Goal: Task Accomplishment & Management: Manage account settings

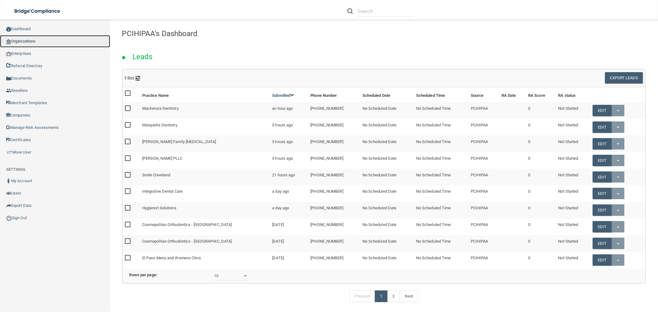
click at [34, 43] on link "Organizations" at bounding box center [55, 41] width 110 height 12
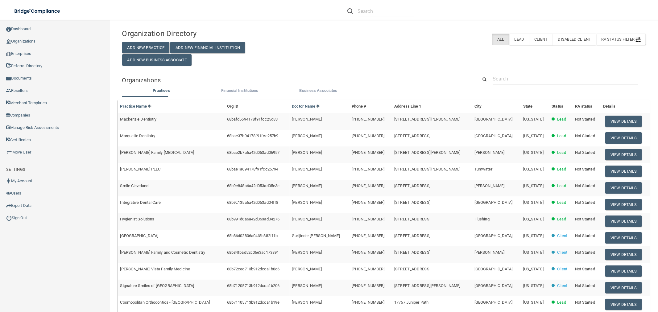
click at [495, 72] on div "Organization Directory Add New Practice Add New Financial Institution Add New B…" at bounding box center [384, 204] width 524 height 356
click at [499, 78] on input "text" at bounding box center [565, 78] width 145 height 11
paste input "Oral & Facial Surgery-Pullma"
type input "Oral & Facial Surgery-Pullma"
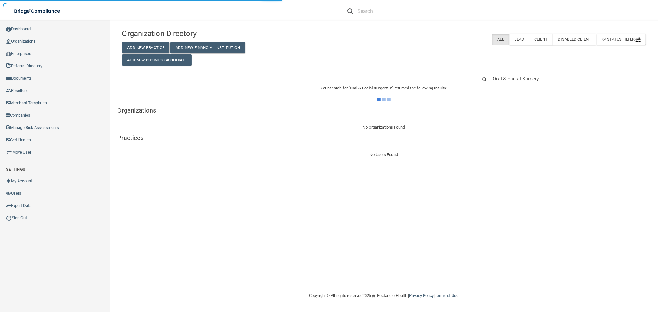
type input "Oral & Facial Surgery"
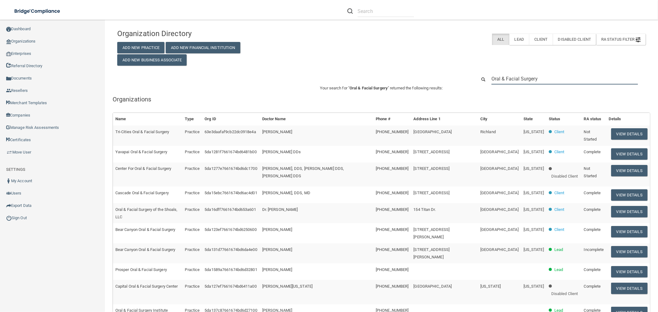
paste input "(509) 330-5020"
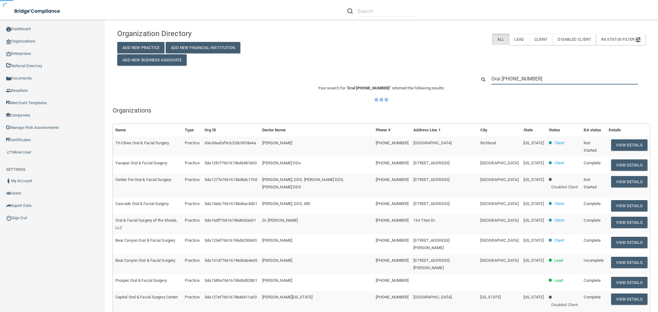
drag, startPoint x: 548, startPoint y: 80, endPoint x: 532, endPoint y: 77, distance: 16.9
click at [479, 81] on div "Oral (509) 330-5020" at bounding box center [560, 78] width 179 height 11
click at [536, 77] on input "Oral (509) 330-5020" at bounding box center [564, 78] width 147 height 11
drag, startPoint x: 537, startPoint y: 78, endPoint x: 459, endPoint y: 79, distance: 78.1
click at [459, 79] on div "Oral (509) 330-5020" at bounding box center [382, 78] width 538 height 11
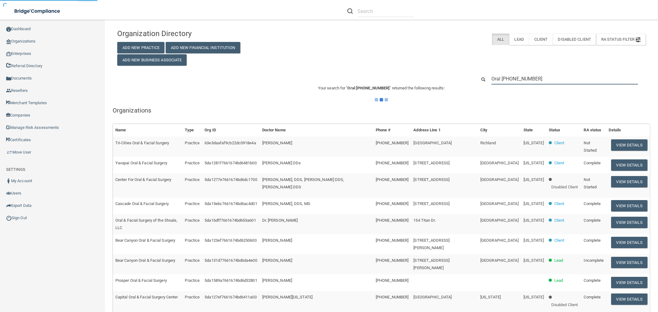
paste input "text"
type input "(509) 330-5020"
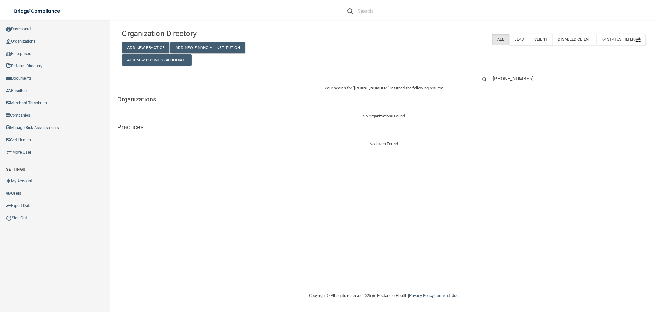
drag, startPoint x: 533, startPoint y: 81, endPoint x: 469, endPoint y: 73, distance: 64.0
click at [470, 75] on div "(509) 330-5020" at bounding box center [384, 78] width 533 height 11
paste input "1256 SE Bishop Blvd Suite I"
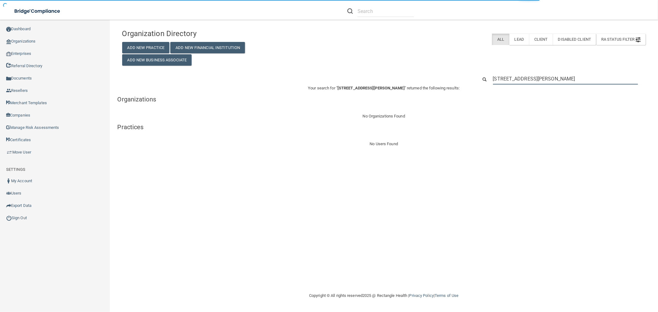
type input "1256 SE Bishop Blvd Suite I"
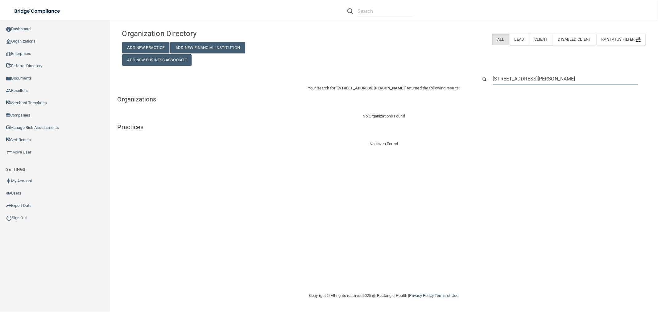
drag, startPoint x: 563, startPoint y: 76, endPoint x: 477, endPoint y: 73, distance: 85.8
click at [477, 73] on div "Organization Directory Add New Practice Add New Financial Institution Add New B…" at bounding box center [384, 87] width 524 height 122
paste input "Oral & Facial Surgery"
type input "Oral & Facial Surgery"
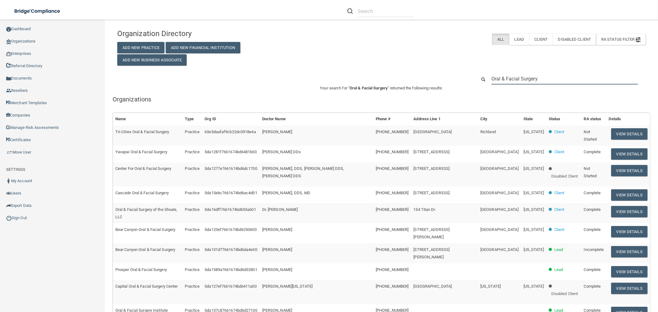
click at [547, 78] on input "Oral & Facial Surgery" at bounding box center [564, 78] width 147 height 11
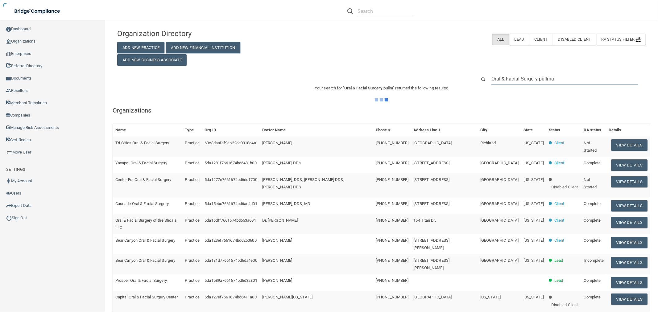
type input "Oral & Facial Surgery pullman"
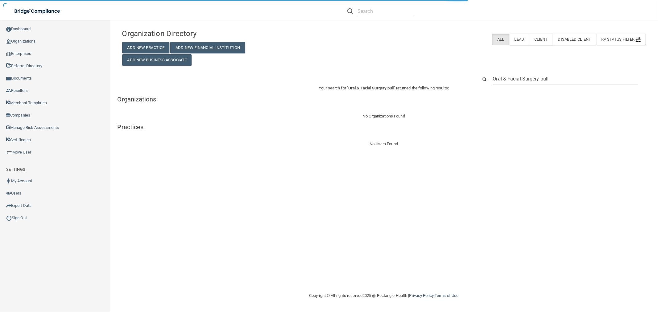
type input "Oral & Facial Surgery pul"
click at [507, 77] on input "Oral & Facial Surgery pull" at bounding box center [565, 78] width 145 height 11
type input "Oral Facial Surgery pull"
click at [557, 77] on input "Oral & Facial Surgery pul" at bounding box center [565, 78] width 145 height 11
type input "Oral & Facial Surgery pullman"
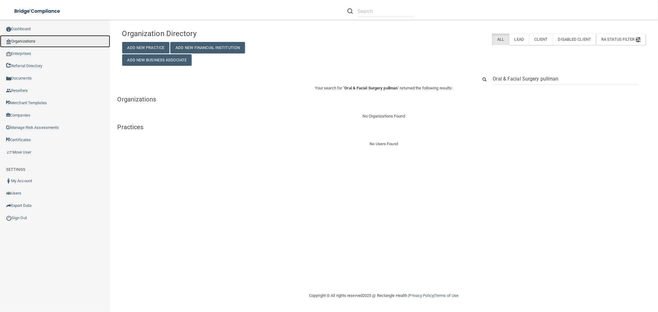
click at [23, 38] on link "Organizations" at bounding box center [55, 41] width 110 height 12
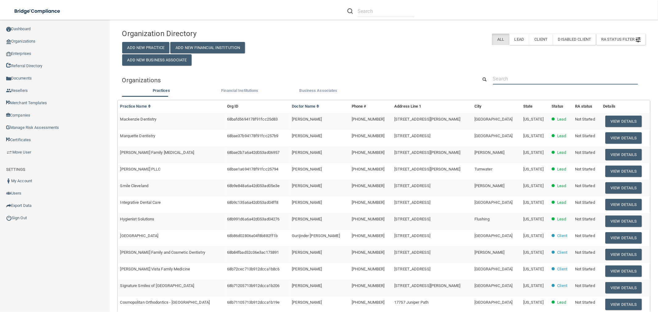
click at [515, 76] on input "text" at bounding box center [565, 78] width 145 height 11
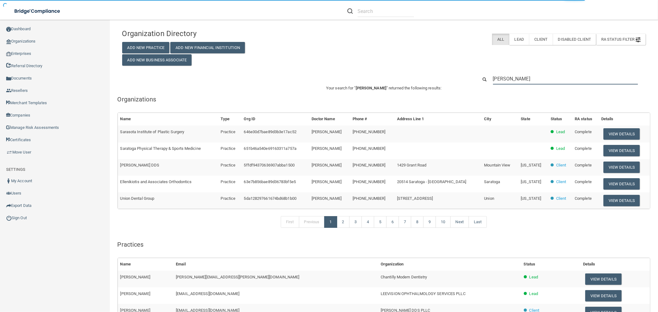
type input "saraj"
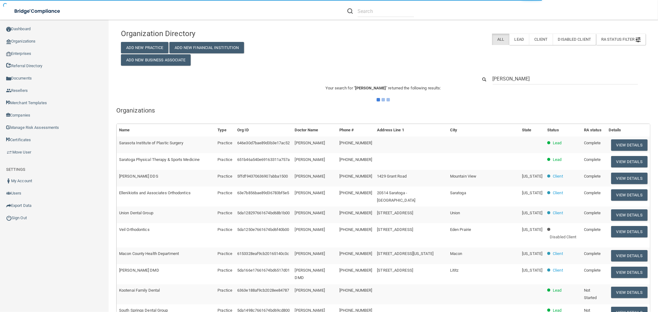
type input "sara@lo"
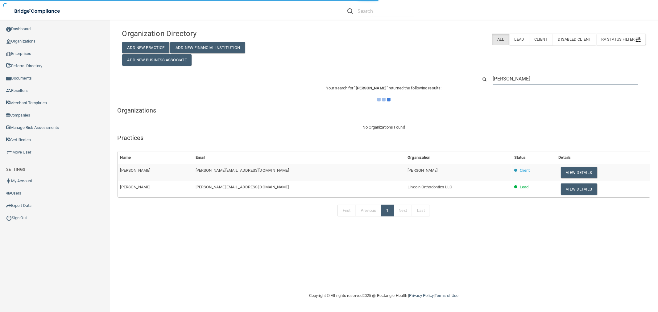
type input "saraj"
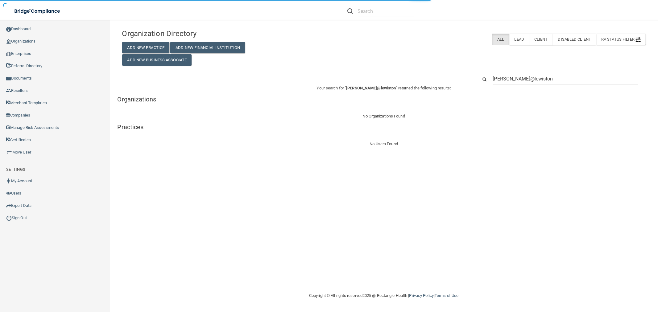
click at [508, 80] on input "sara@l@lewiston" at bounding box center [565, 78] width 145 height 11
type input "saraj@lewiston"
click at [532, 79] on input "saraj@lewiston" at bounding box center [565, 78] width 145 height 11
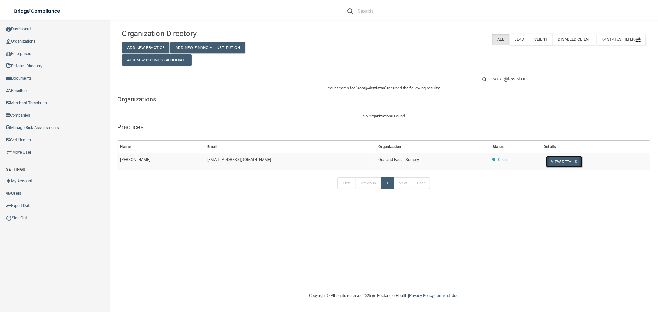
click at [569, 161] on button "View Details" at bounding box center [564, 161] width 36 height 11
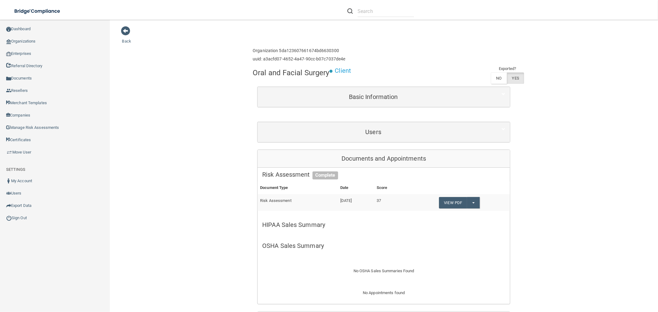
click at [384, 122] on div "Users First Name Last Name Email Type Activity Status Jolene C. pul-rec3@lewist…" at bounding box center [383, 132] width 253 height 21
click at [389, 141] on div "Users" at bounding box center [384, 132] width 252 height 20
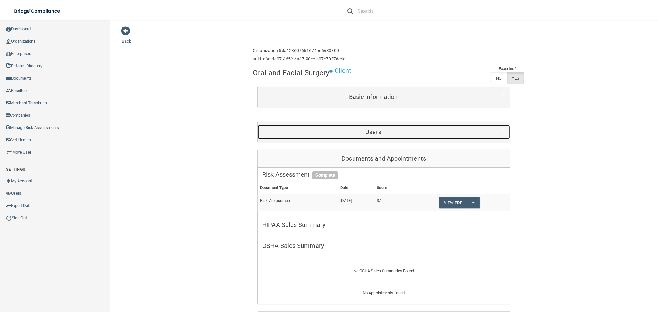
click at [367, 130] on h5 "Users" at bounding box center [373, 132] width 222 height 7
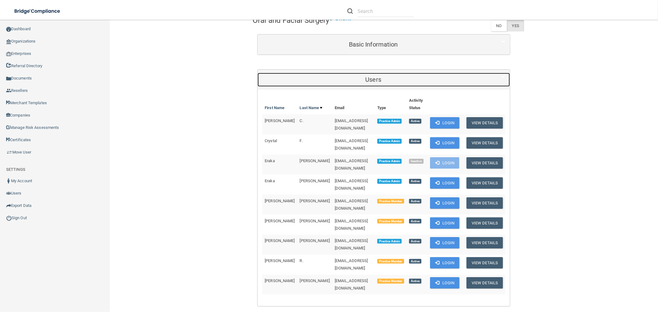
scroll to position [68, 0]
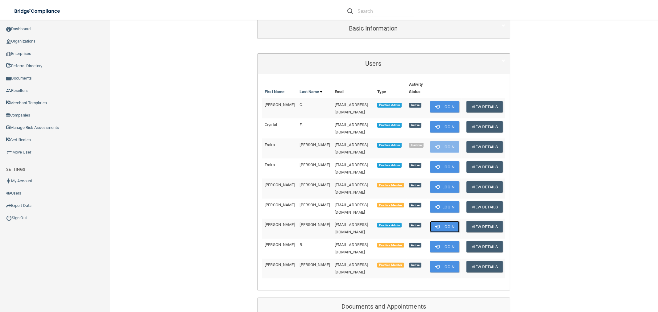
click at [444, 221] on button "Login" at bounding box center [444, 226] width 29 height 11
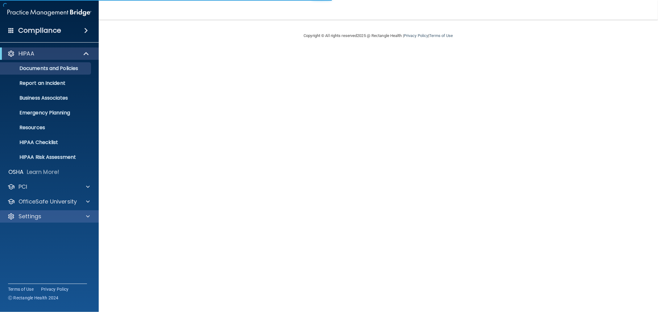
click at [43, 221] on div "Settings" at bounding box center [49, 216] width 99 height 12
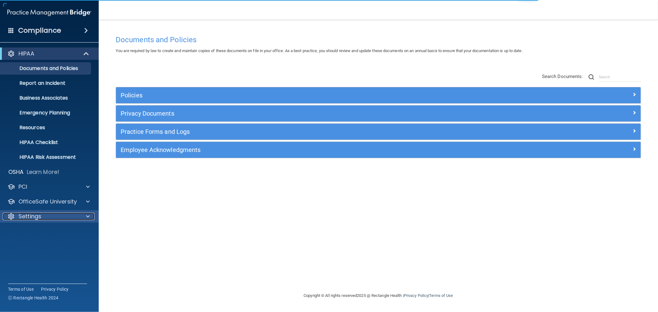
click at [29, 214] on p "Settings" at bounding box center [30, 216] width 23 height 7
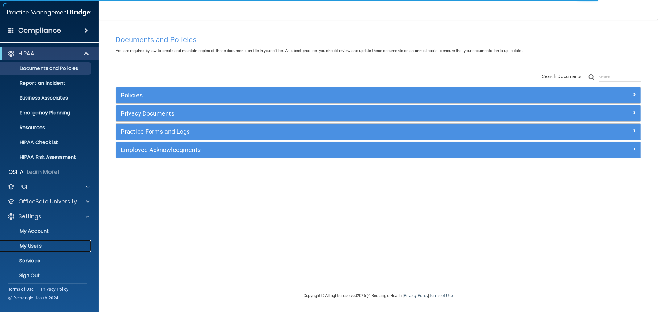
click at [37, 244] on p "My Users" at bounding box center [46, 246] width 84 height 6
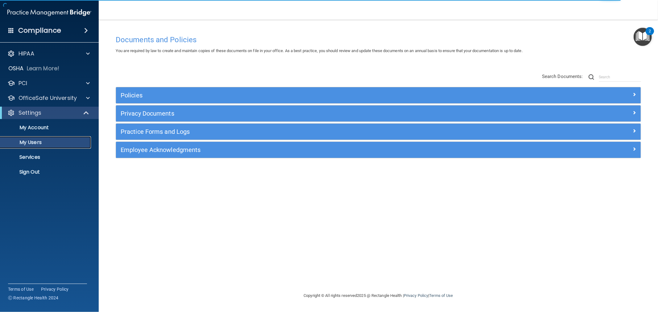
select select "20"
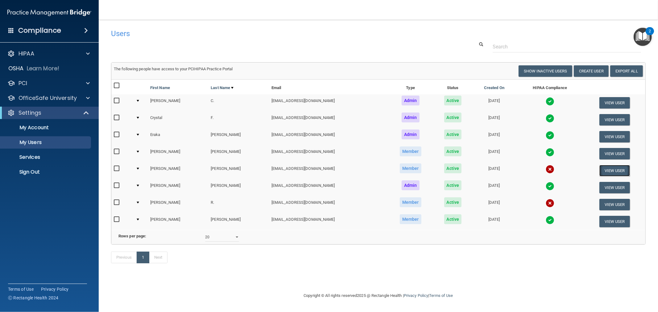
click at [605, 170] on button "View User" at bounding box center [614, 170] width 31 height 11
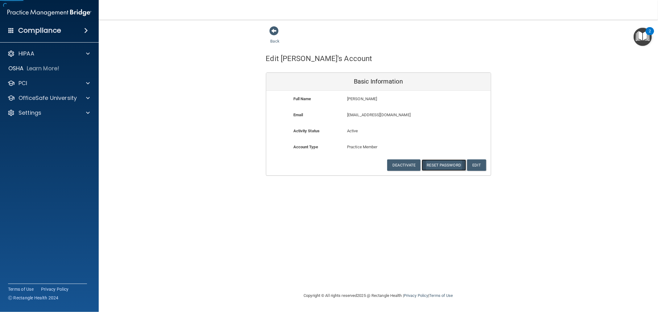
click at [447, 165] on button "Reset Password" at bounding box center [444, 165] width 44 height 11
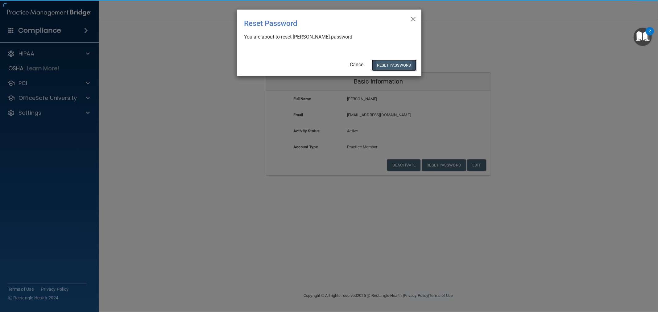
click at [395, 70] on button "Reset Password" at bounding box center [394, 65] width 44 height 11
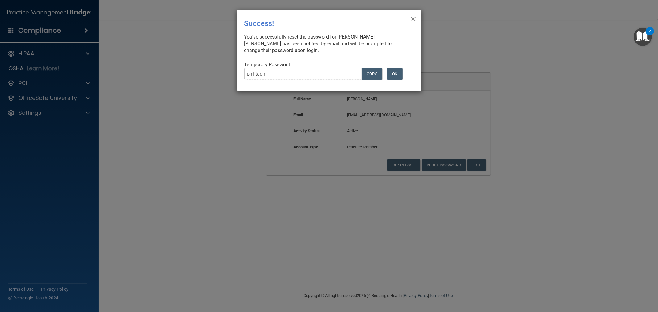
click at [396, 66] on div "Temporary Password phhtagjr COPY OK" at bounding box center [326, 72] width 165 height 23
click at [396, 69] on button "OK" at bounding box center [394, 73] width 15 height 11
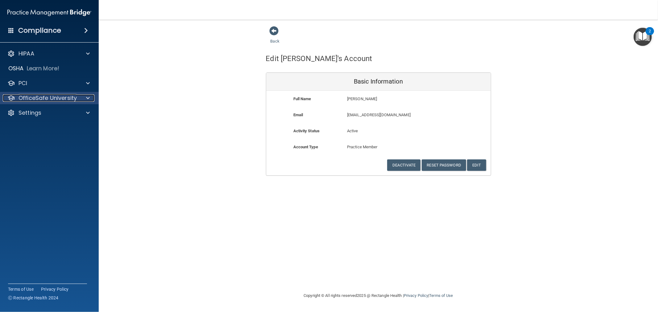
click at [84, 98] on div at bounding box center [86, 97] width 15 height 7
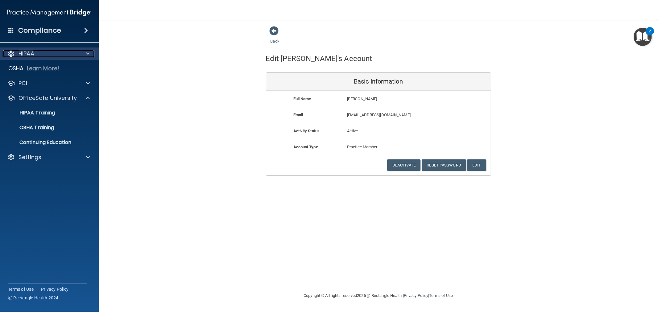
click at [59, 52] on div "HIPAA" at bounding box center [41, 53] width 77 height 7
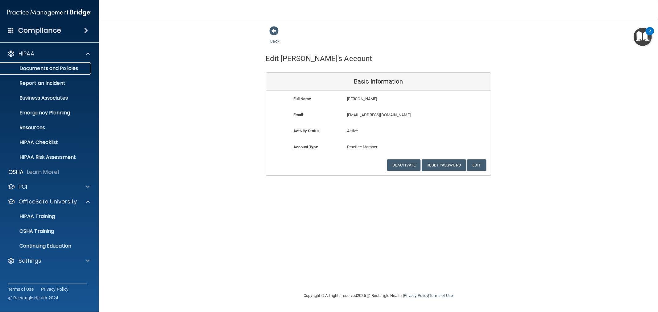
click at [35, 68] on p "Documents and Policies" at bounding box center [46, 68] width 84 height 6
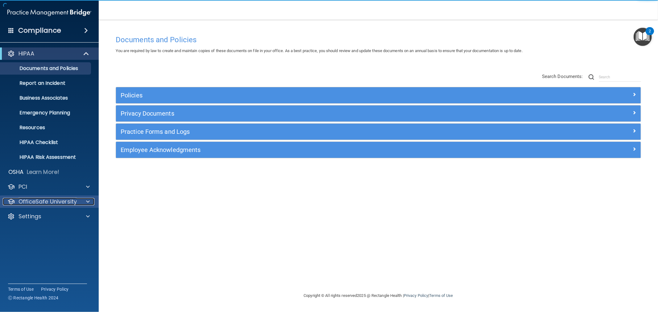
click at [35, 203] on p "OfficeSafe University" at bounding box center [48, 201] width 58 height 7
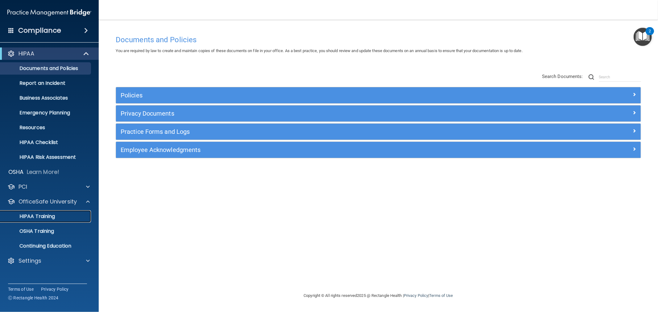
click at [44, 217] on p "HIPAA Training" at bounding box center [29, 216] width 51 height 6
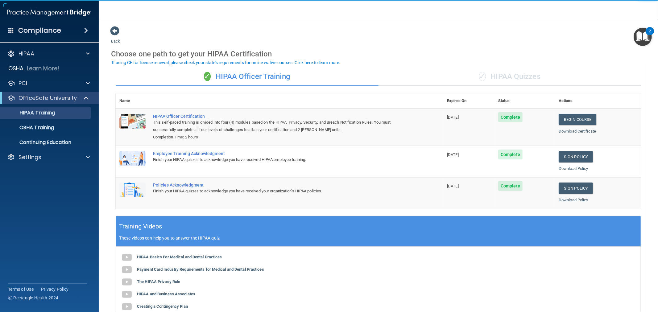
click at [501, 72] on div "✓ HIPAA Quizzes" at bounding box center [510, 77] width 263 height 19
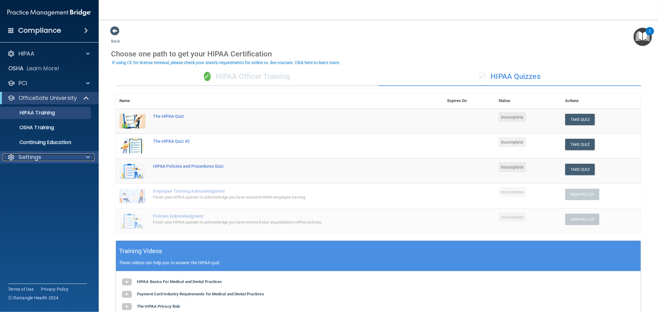
click at [48, 154] on div "Settings" at bounding box center [41, 157] width 77 height 7
click at [46, 218] on p "Sign Out" at bounding box center [46, 216] width 84 height 6
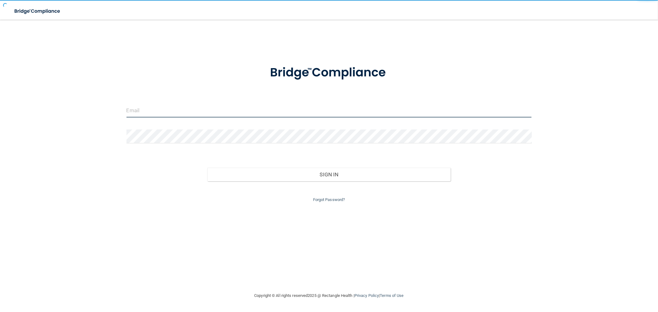
type input "[EMAIL_ADDRESS][DOMAIN_NAME]"
